Goal: Navigation & Orientation: Find specific page/section

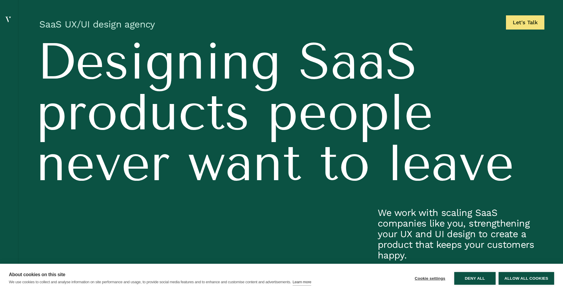
scroll to position [724, 0]
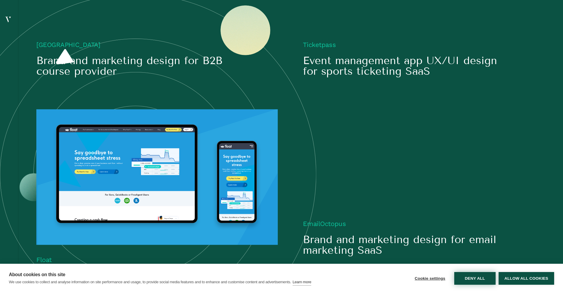
click at [472, 273] on button "Deny all" at bounding box center [474, 278] width 41 height 13
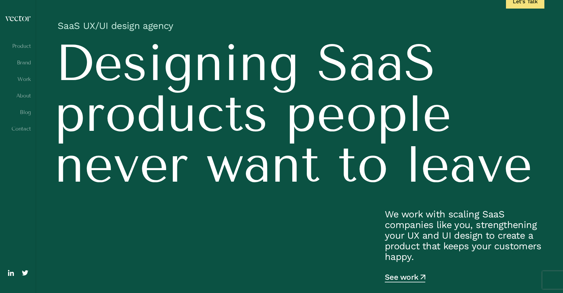
scroll to position [0, 0]
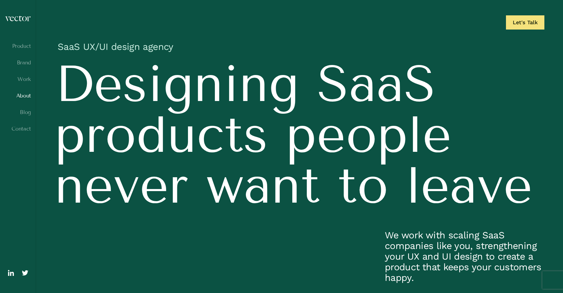
click at [21, 95] on link "About" at bounding box center [18, 96] width 26 height 6
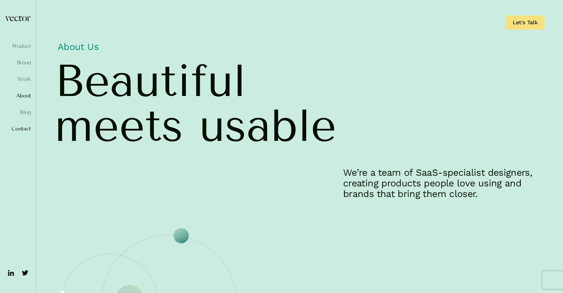
click at [18, 129] on link "Contact" at bounding box center [18, 129] width 26 height 6
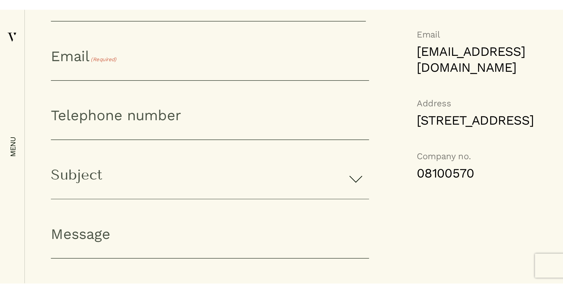
scroll to position [537, 0]
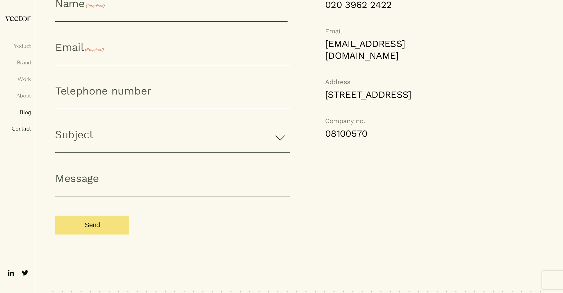
click at [25, 112] on link "Blog" at bounding box center [18, 112] width 26 height 6
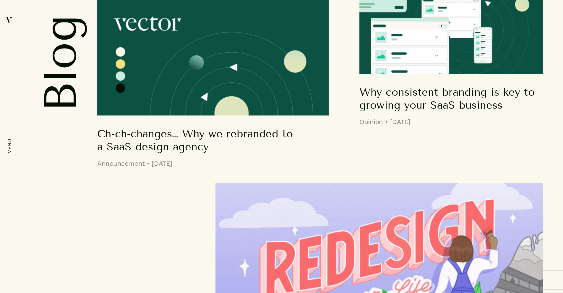
scroll to position [1081, 0]
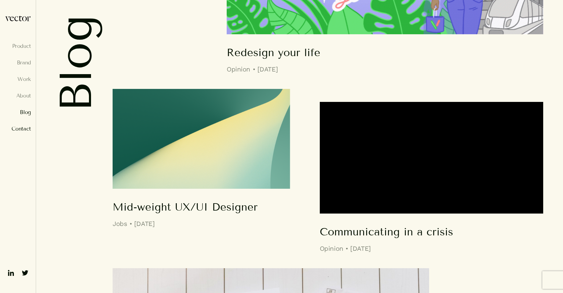
click at [22, 128] on link "Contact" at bounding box center [18, 129] width 26 height 6
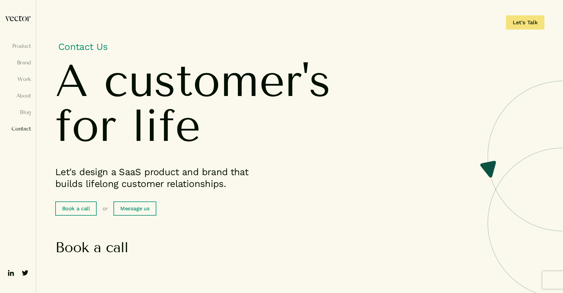
drag, startPoint x: 9, startPoint y: 272, endPoint x: 67, endPoint y: 2, distance: 276.4
click at [0, 0] on header "Product Brand Work About Blog Contact" at bounding box center [18, 146] width 36 height 293
drag, startPoint x: 23, startPoint y: 274, endPoint x: 39, endPoint y: 3, distance: 271.3
click at [0, 0] on header "Product Brand Work About Blog Contact" at bounding box center [18, 146] width 36 height 293
click at [25, 78] on link "Work" at bounding box center [18, 79] width 26 height 6
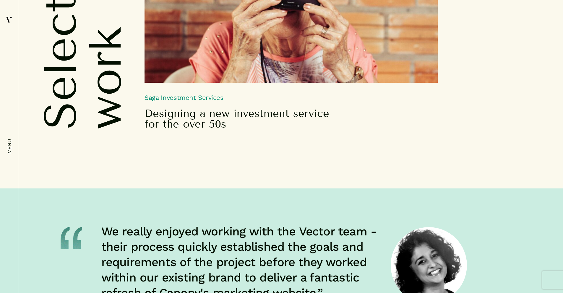
scroll to position [2876, 0]
